Goal: Information Seeking & Learning: Learn about a topic

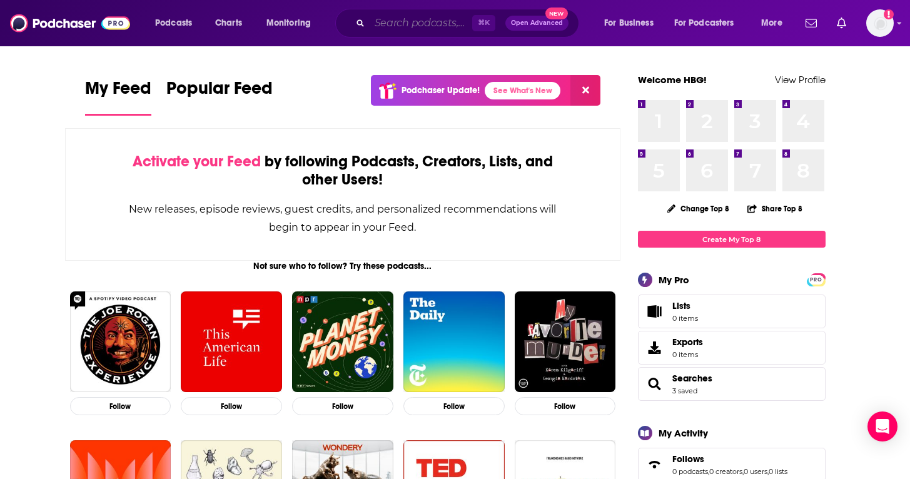
click at [424, 21] on input "Search podcasts, credits, & more..." at bounding box center [420, 23] width 103 height 20
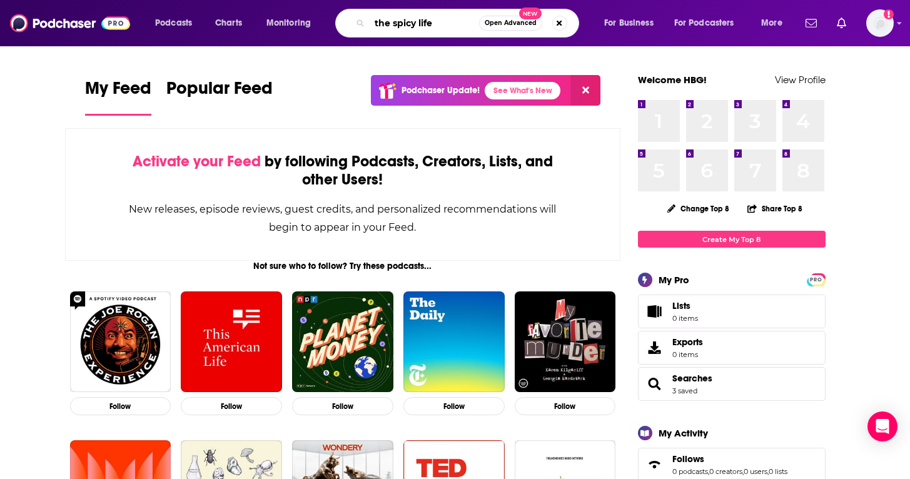
type input "the spicy life"
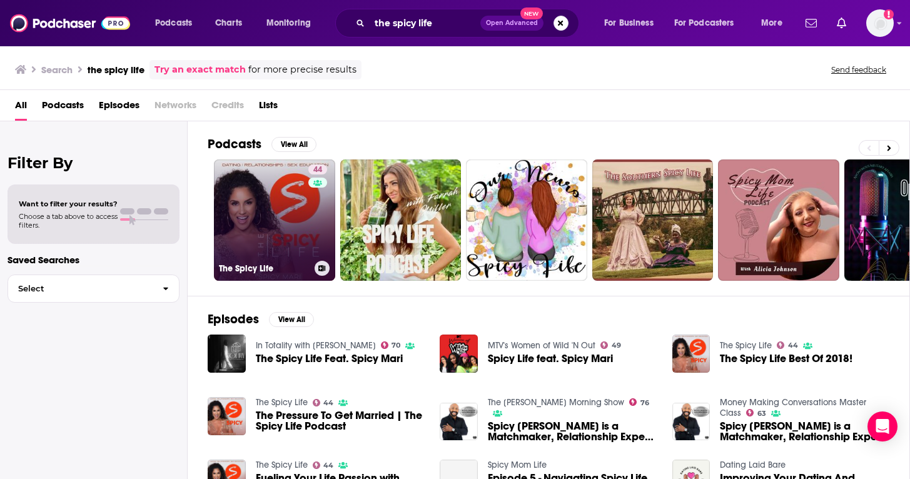
click at [299, 240] on link "44 The Spicy Life" at bounding box center [274, 219] width 121 height 121
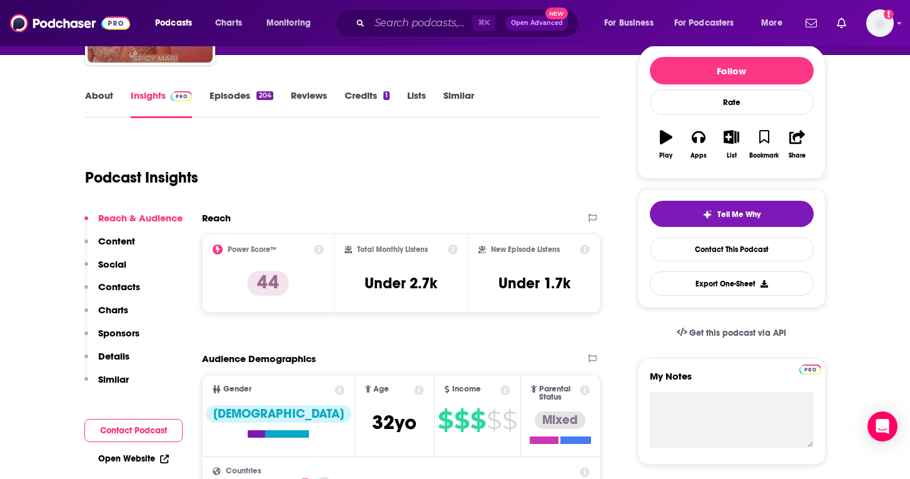
scroll to position [166, 0]
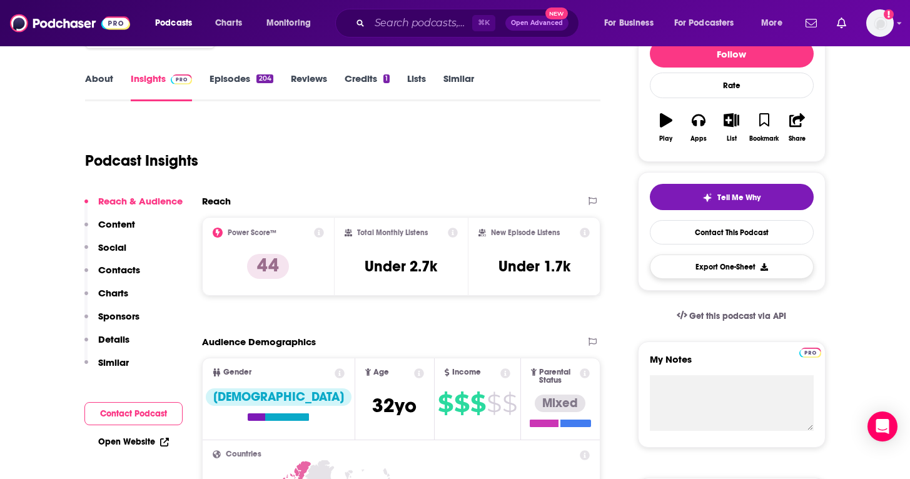
click at [726, 263] on button "Export One-Sheet" at bounding box center [732, 266] width 164 height 24
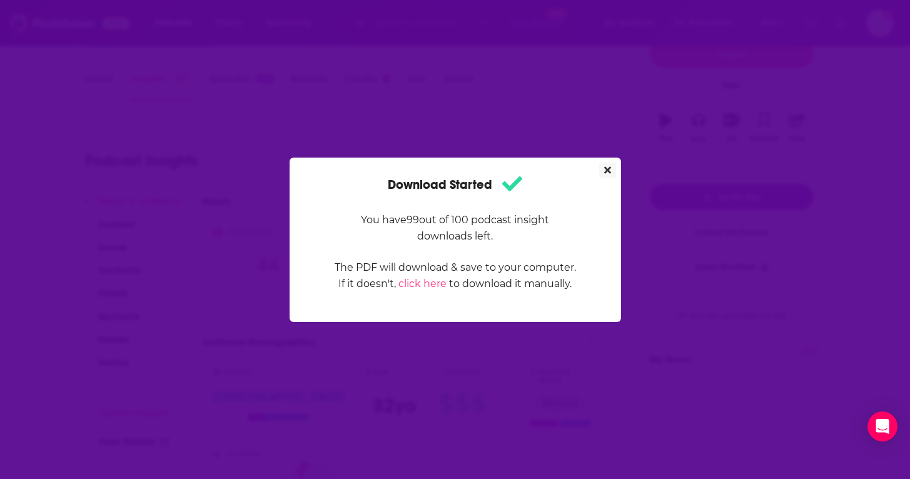
scroll to position [0, 0]
click at [608, 168] on icon "Close" at bounding box center [607, 170] width 7 height 10
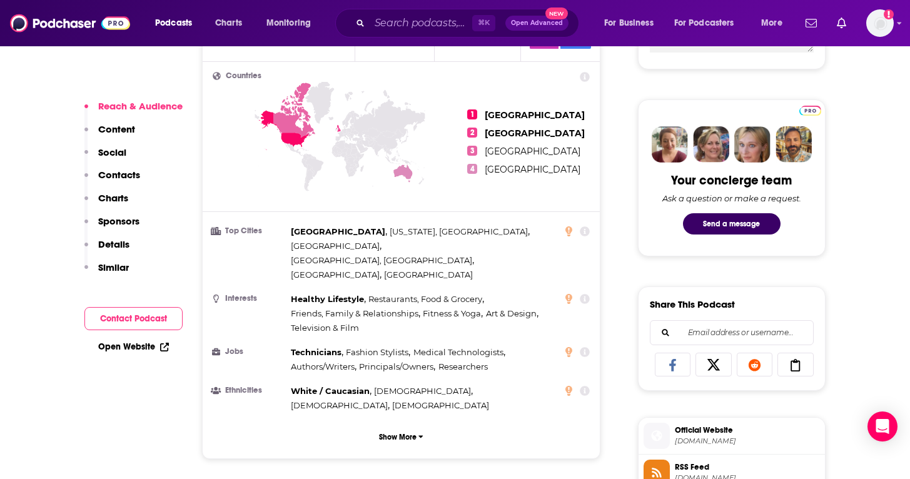
scroll to position [551, 0]
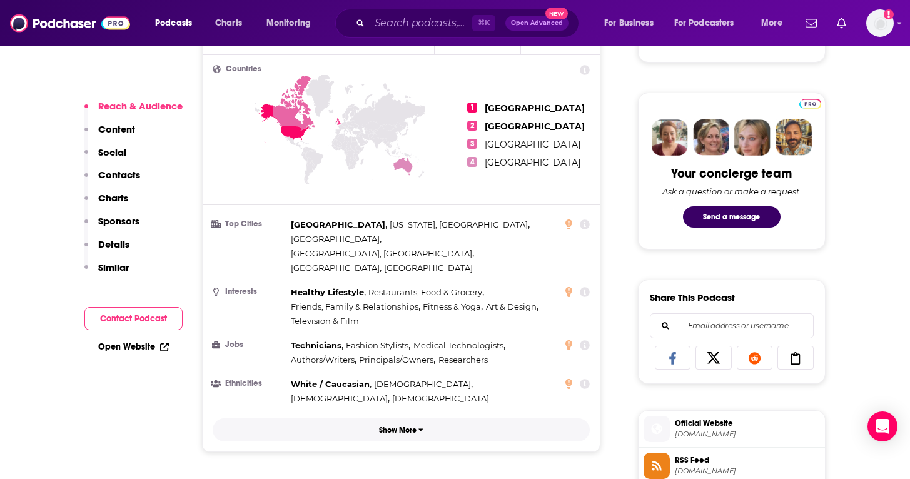
click at [400, 426] on p "Show More" at bounding box center [398, 430] width 38 height 9
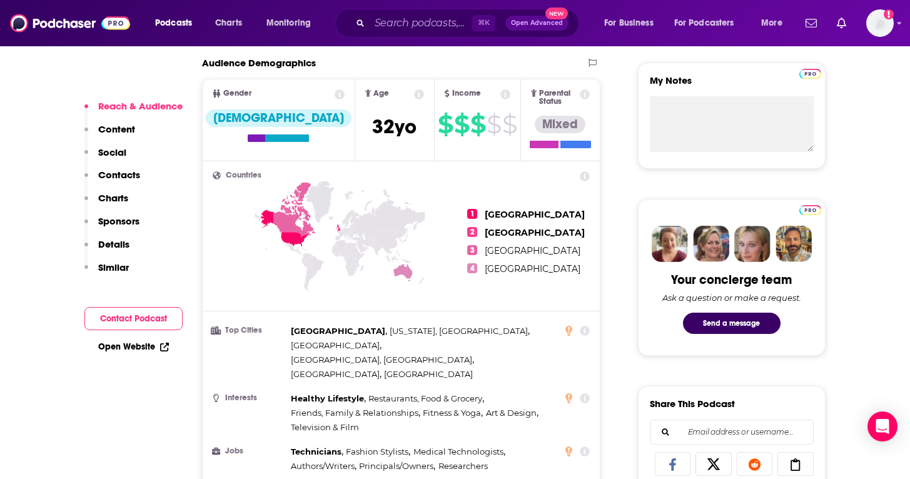
scroll to position [453, 0]
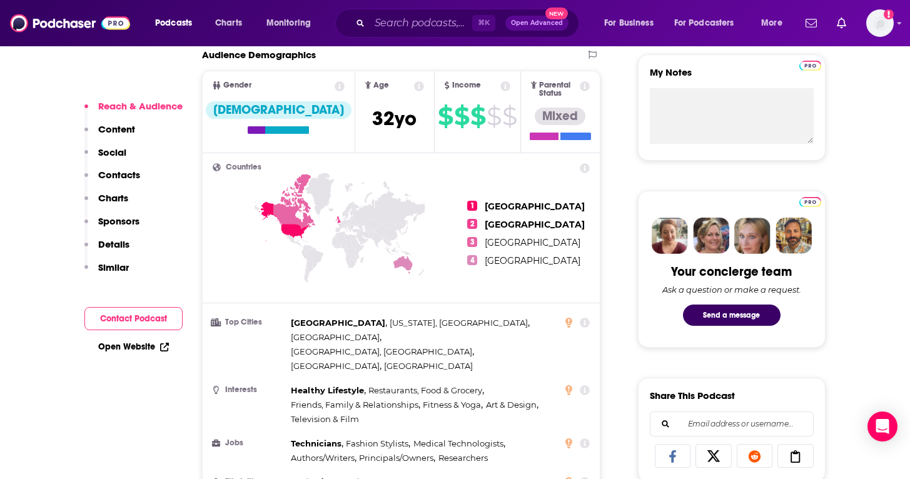
click at [114, 240] on p "Details" at bounding box center [113, 244] width 31 height 12
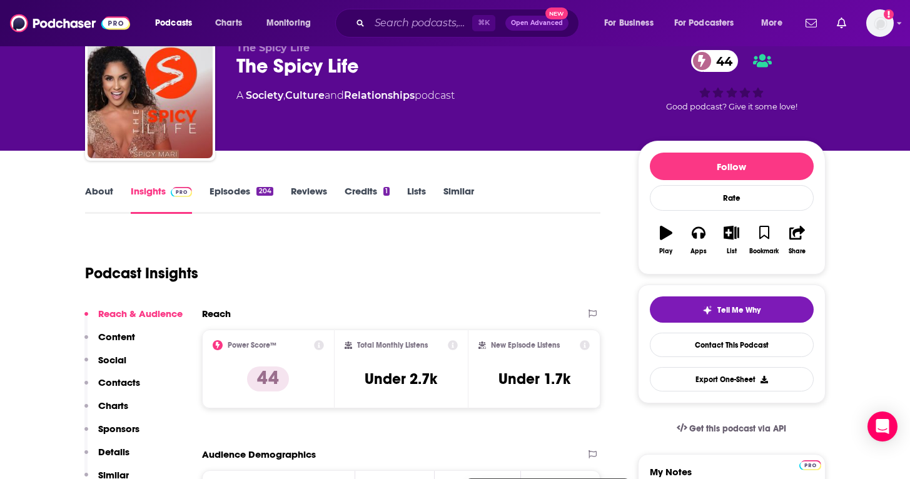
scroll to position [50, 0]
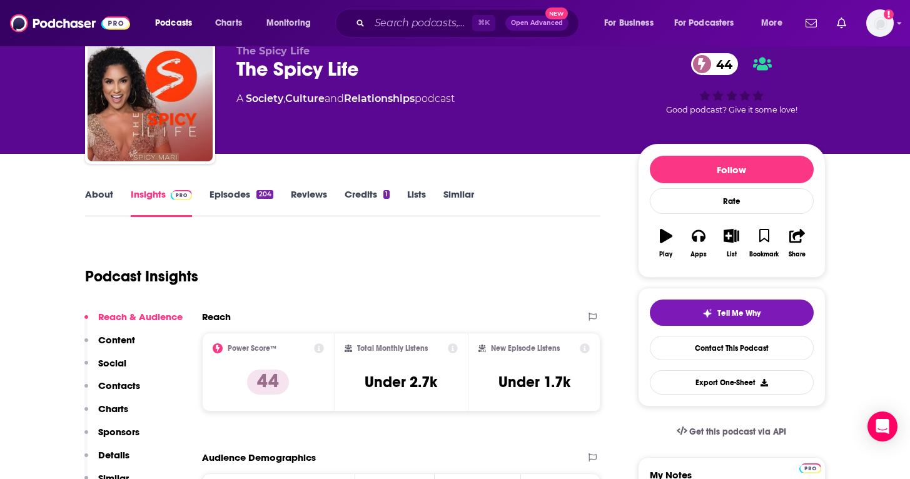
click at [101, 191] on link "About" at bounding box center [99, 202] width 28 height 29
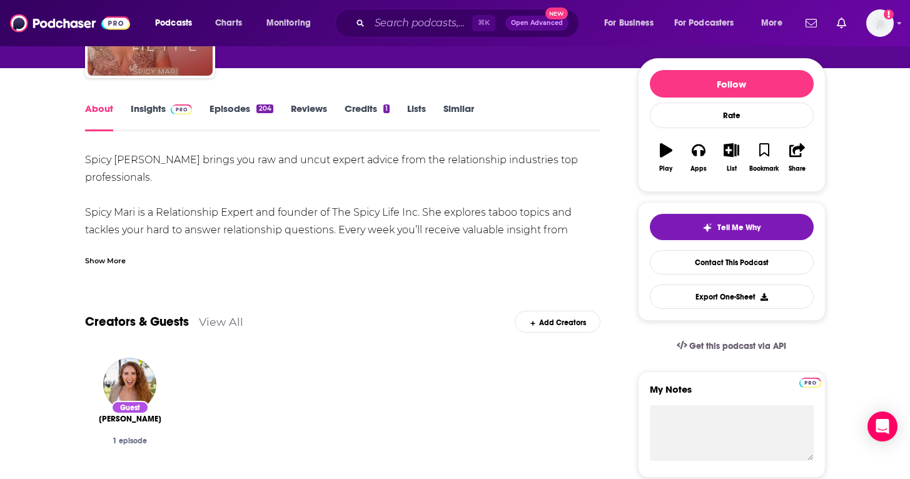
scroll to position [173, 0]
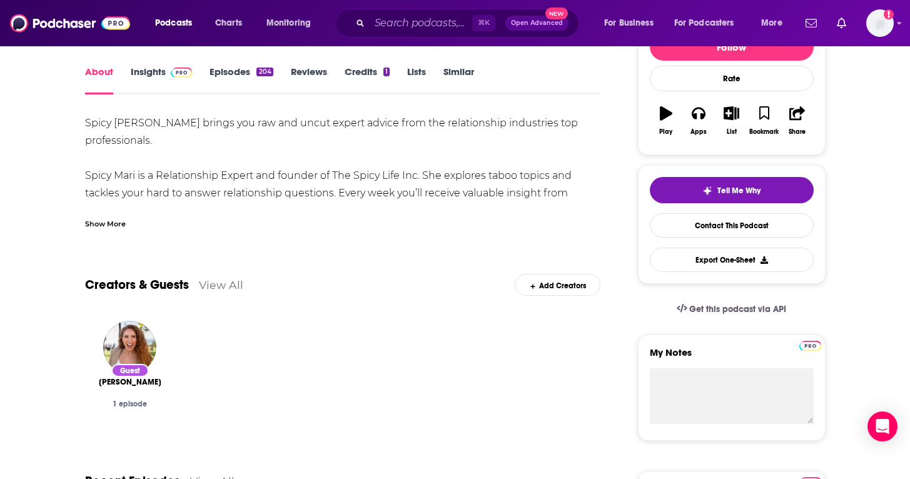
click at [115, 222] on div "Show More" at bounding box center [105, 223] width 41 height 12
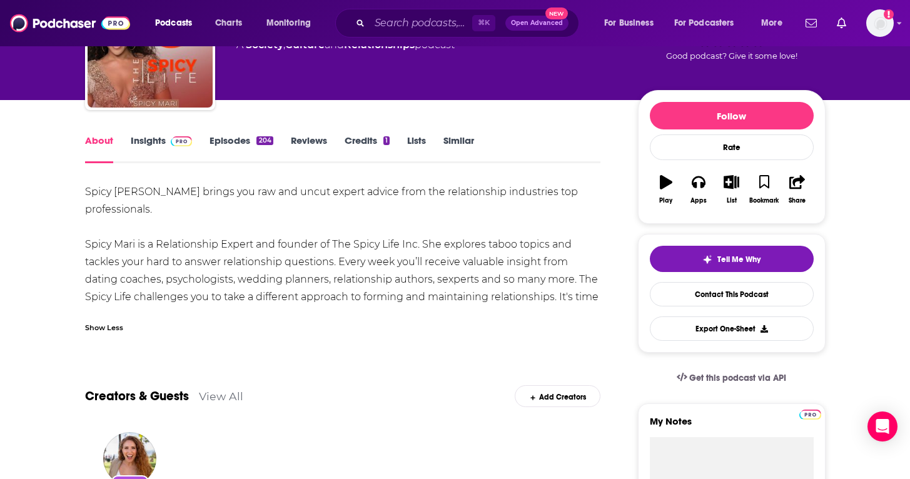
scroll to position [102, 0]
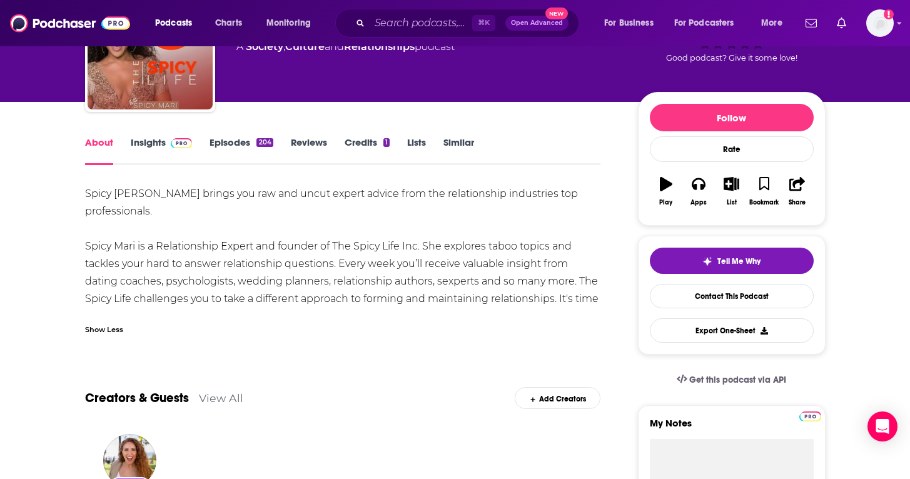
click at [425, 143] on link "Lists" at bounding box center [416, 150] width 19 height 29
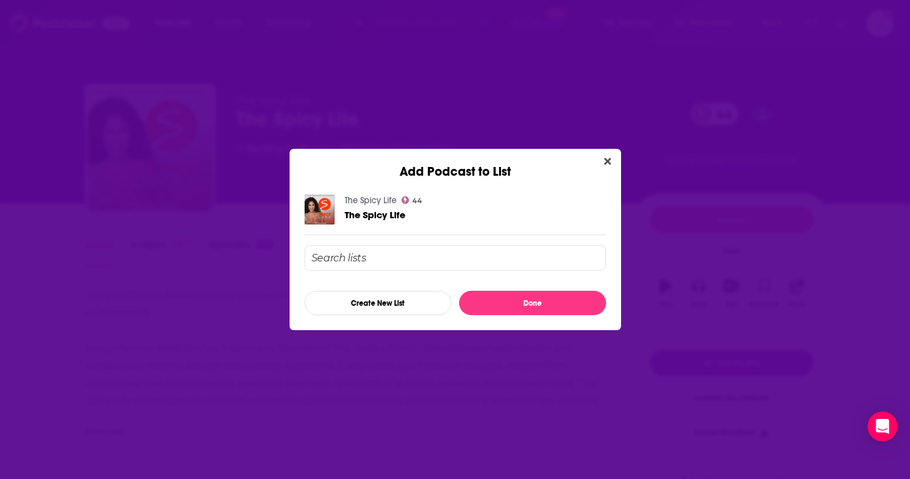
click at [608, 153] on div "Add Podcast to List" at bounding box center [454, 164] width 331 height 31
click at [606, 159] on icon "Close" at bounding box center [607, 161] width 7 height 7
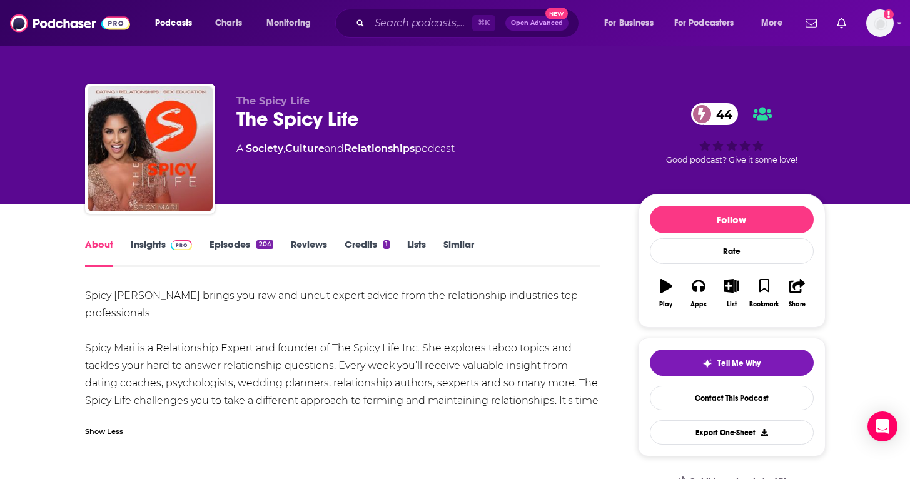
click at [238, 243] on link "Episodes 204" at bounding box center [240, 252] width 63 height 29
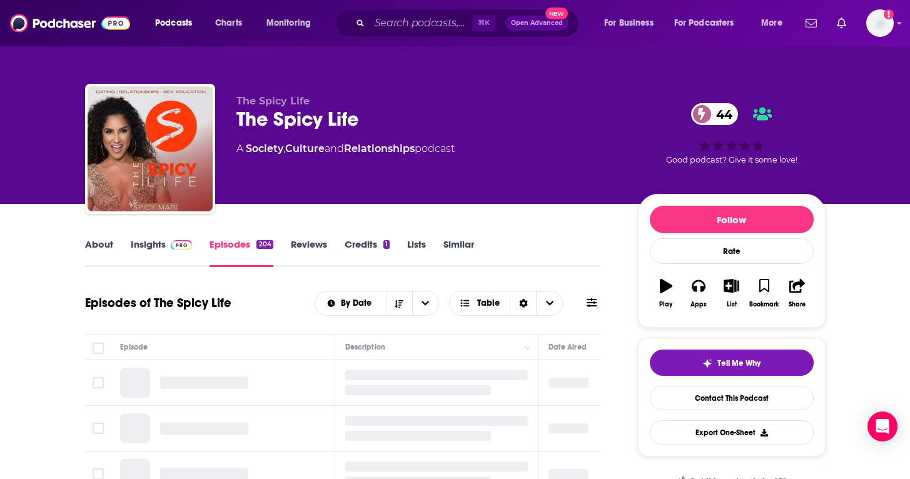
click at [149, 243] on link "Insights" at bounding box center [162, 252] width 62 height 29
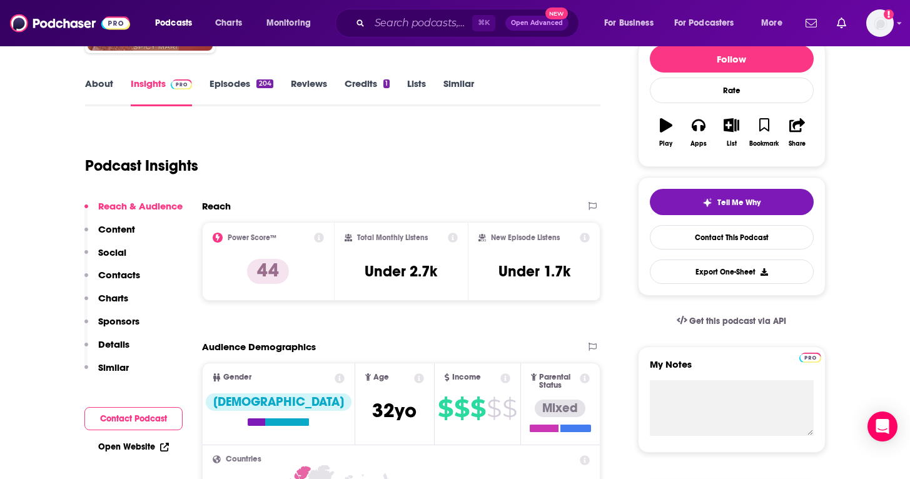
scroll to position [240, 0]
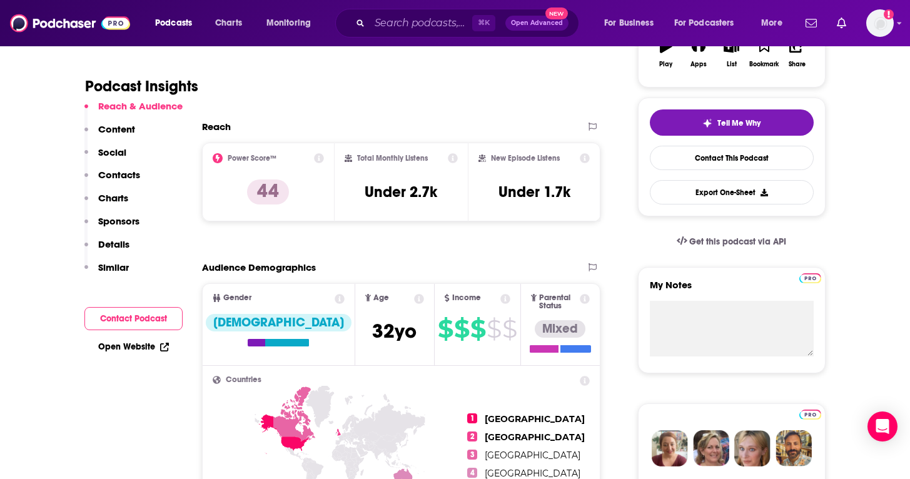
click at [319, 161] on icon at bounding box center [319, 158] width 10 height 10
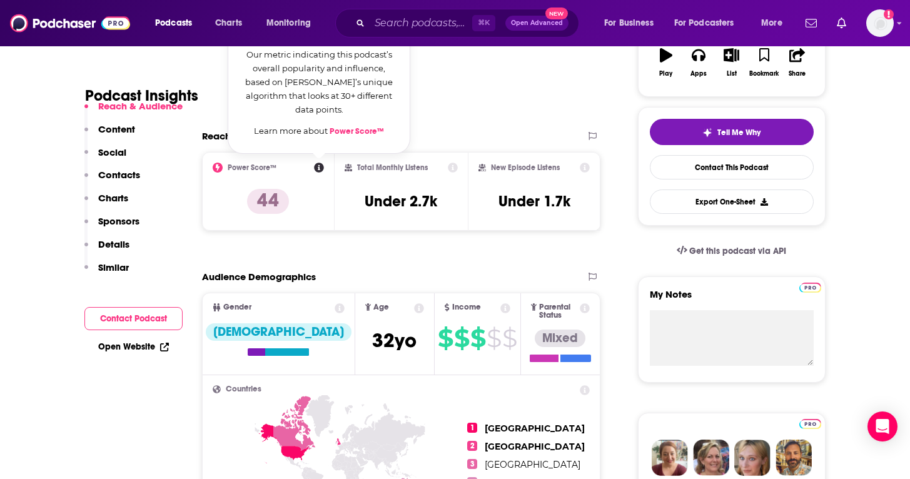
scroll to position [243, 0]
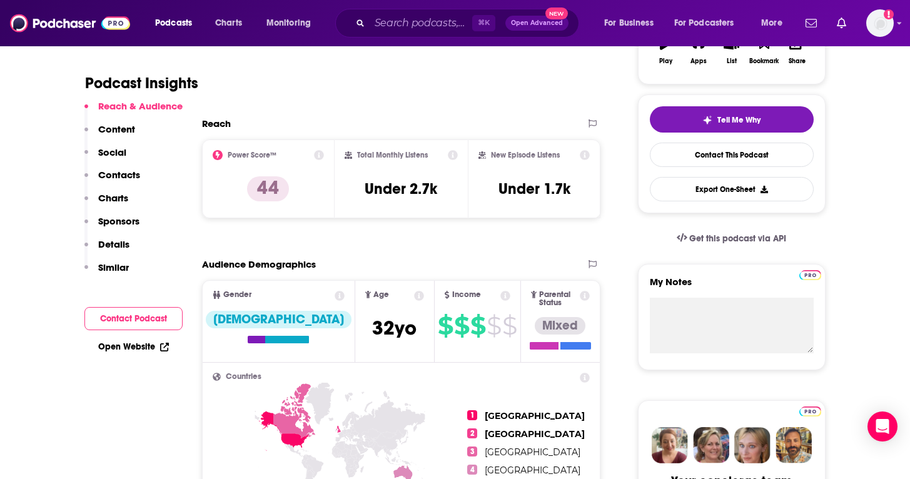
click at [500, 296] on icon at bounding box center [505, 296] width 10 height 10
click at [586, 294] on icon at bounding box center [585, 296] width 10 height 10
click at [334, 294] on icon at bounding box center [339, 296] width 10 height 10
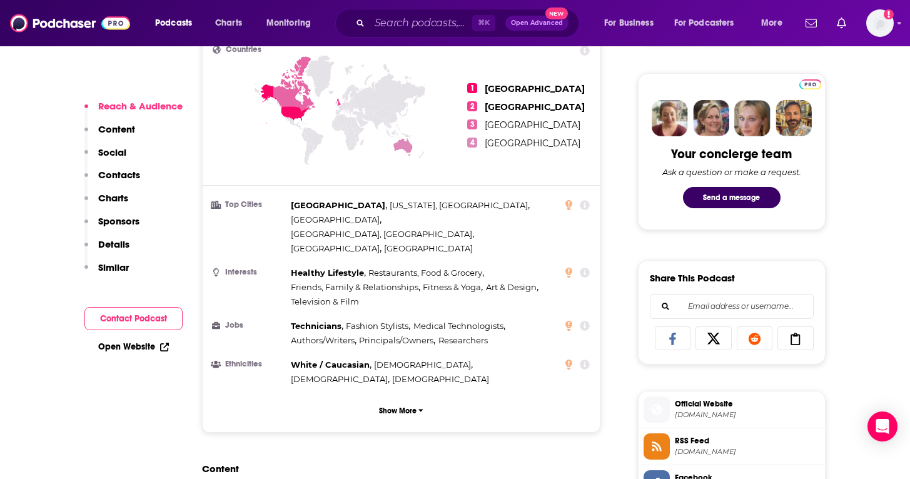
scroll to position [585, 0]
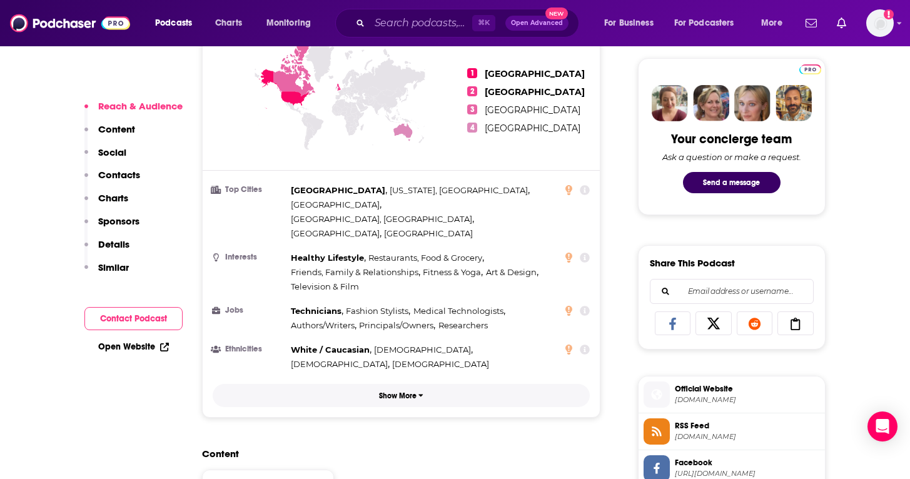
click at [399, 391] on p "Show More" at bounding box center [398, 395] width 38 height 9
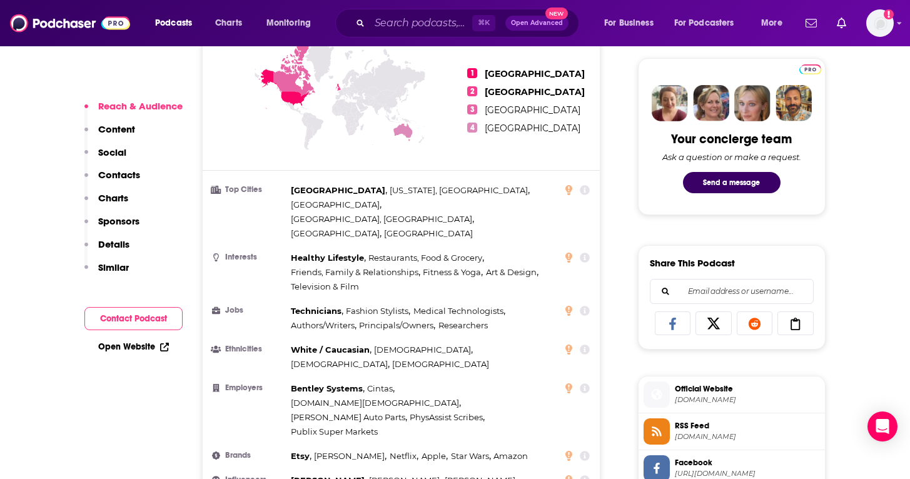
click at [585, 344] on icon at bounding box center [585, 349] width 10 height 10
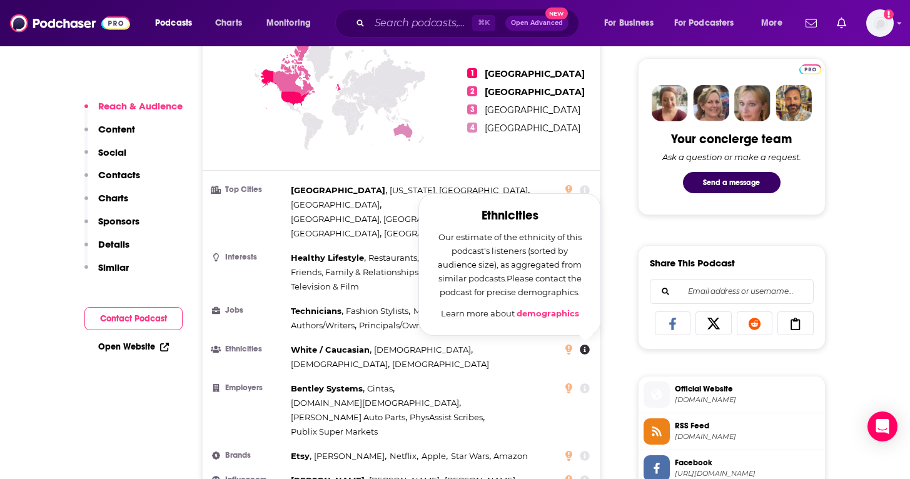
click at [555, 308] on link "demographics" at bounding box center [547, 313] width 63 height 10
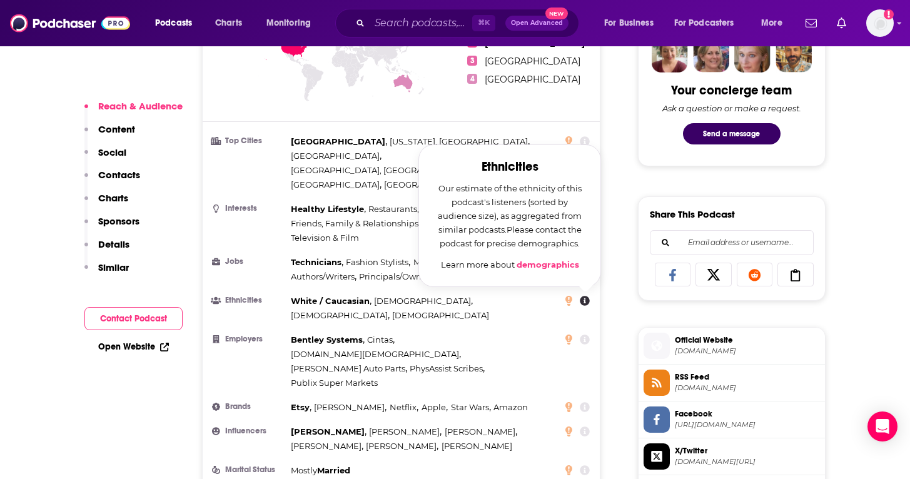
scroll to position [636, 0]
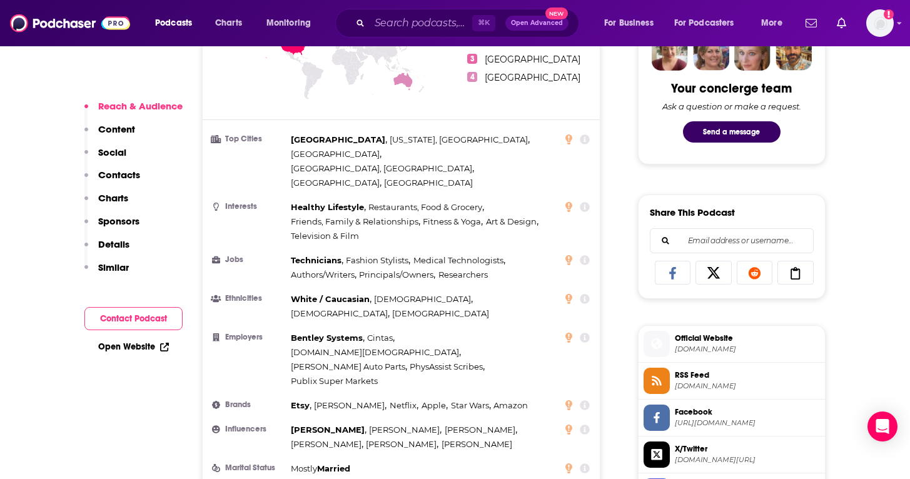
click at [389, 461] on li "Marital Status Mostly [DEMOGRAPHIC_DATA]" at bounding box center [402, 468] width 378 height 14
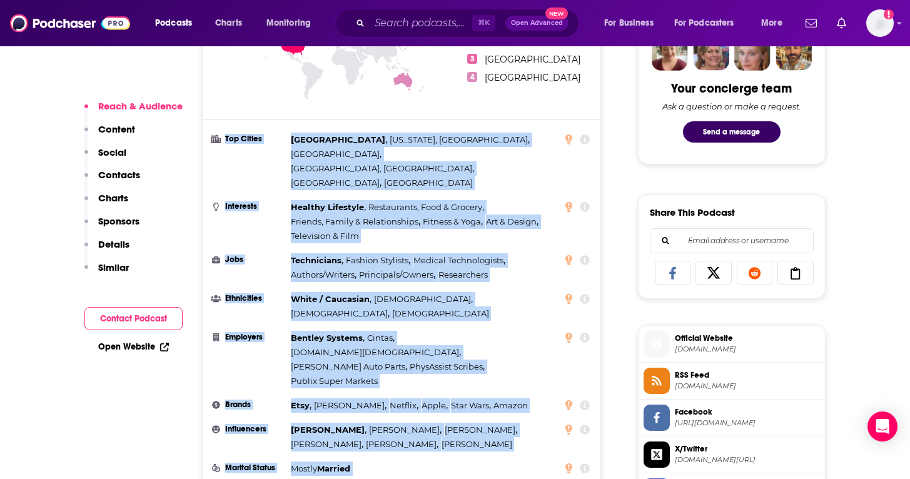
drag, startPoint x: 208, startPoint y: 130, endPoint x: 398, endPoint y: 432, distance: 356.5
click at [398, 432] on div "Countries 1 [GEOGRAPHIC_DATA] 2 [GEOGRAPHIC_DATA] 3 [GEOGRAPHIC_DATA] 4 [GEOGRA…" at bounding box center [402, 258] width 398 height 576
copy ul "Top Cities [GEOGRAPHIC_DATA] , [US_STATE], [GEOGRAPHIC_DATA] , [GEOGRAPHIC_DATA…"
click at [414, 150] on div "[GEOGRAPHIC_DATA] , [US_STATE], [GEOGRAPHIC_DATA] , [GEOGRAPHIC_DATA] , [GEOGRA…" at bounding box center [424, 162] width 267 height 58
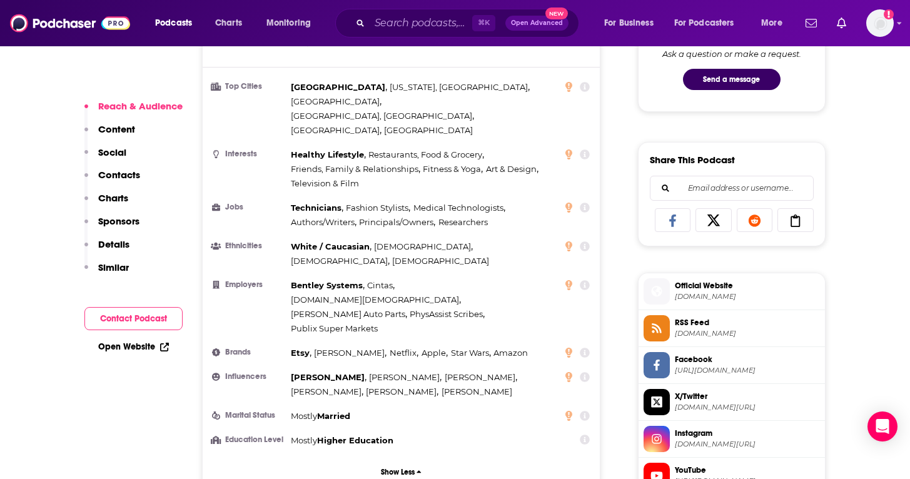
scroll to position [689, 0]
click at [572, 241] on icon at bounding box center [568, 246] width 7 height 10
